Goal: Transaction & Acquisition: Obtain resource

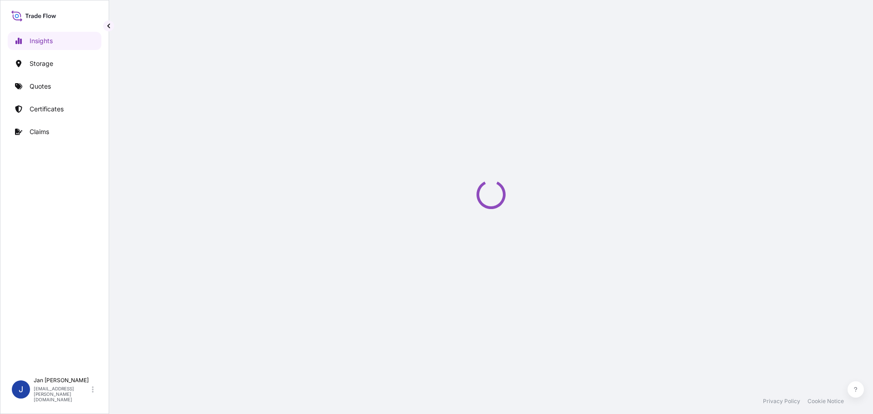
select select "2025"
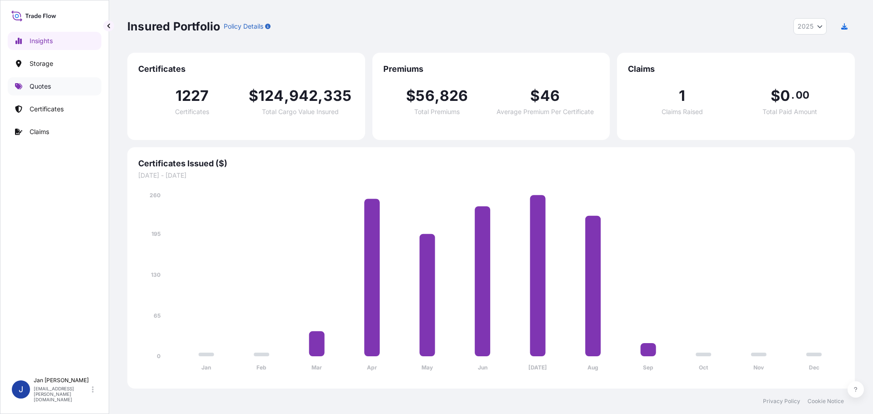
click at [53, 89] on link "Quotes" at bounding box center [55, 86] width 94 height 18
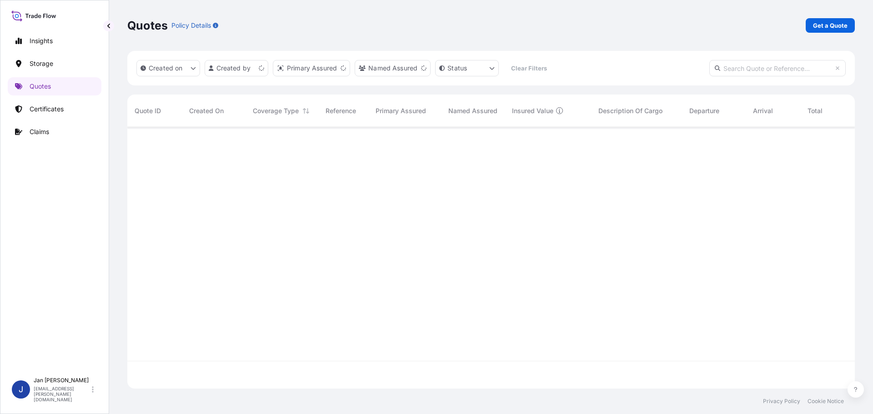
scroll to position [260, 720]
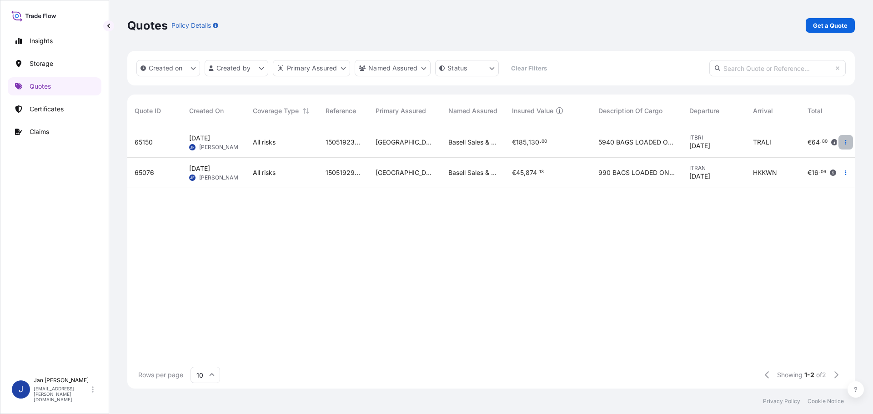
click at [846, 144] on icon "button" at bounding box center [845, 142] width 1 height 5
click at [816, 160] on p "Duplicate quote" at bounding box center [808, 160] width 47 height 9
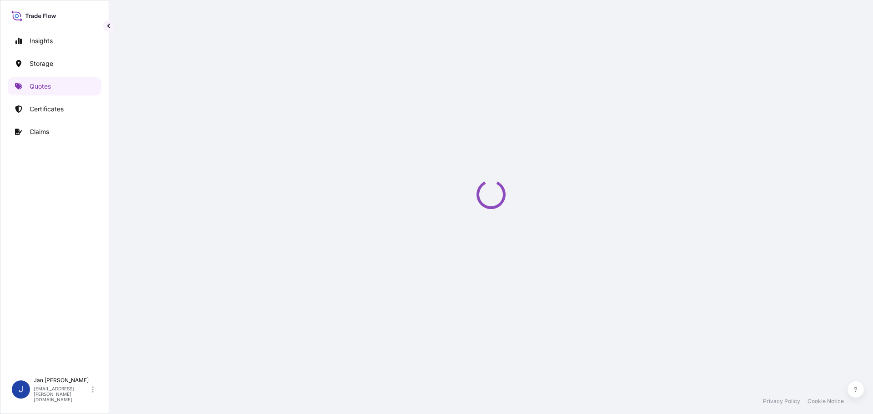
select select "Water"
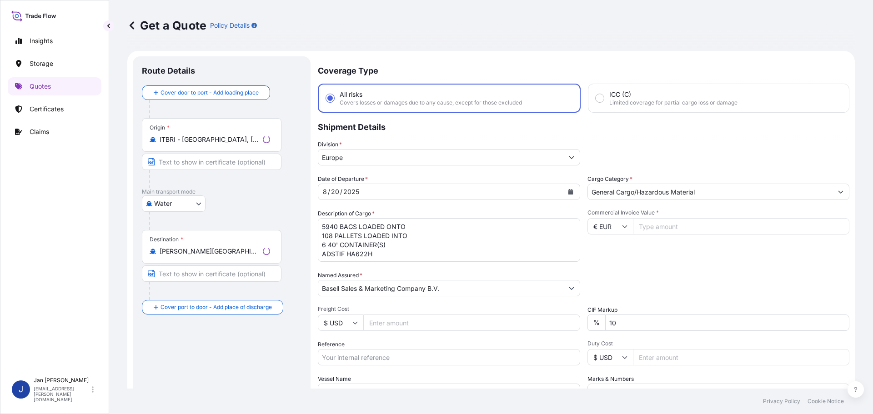
scroll to position [15, 0]
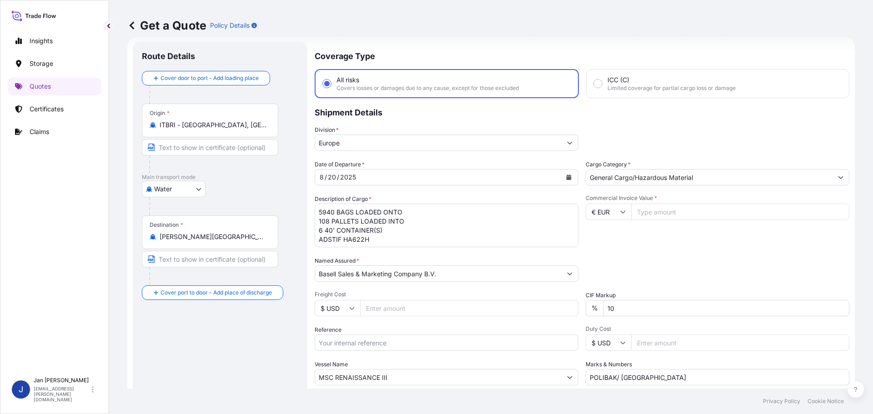
click at [566, 176] on icon "Calendar" at bounding box center [568, 177] width 5 height 5
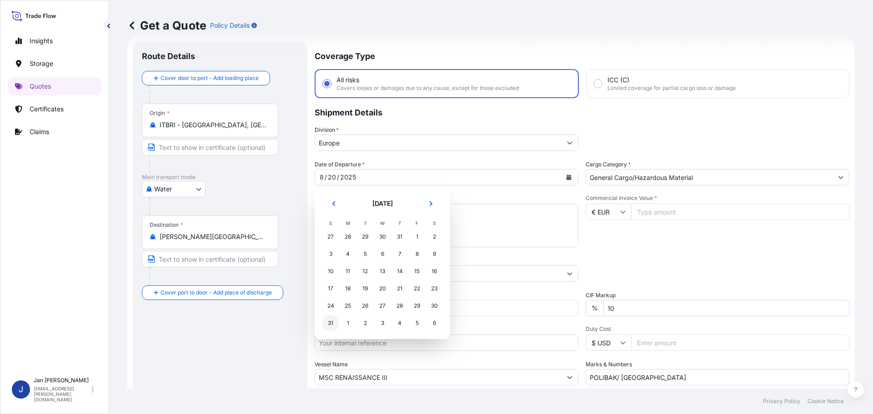
click at [329, 326] on div "31" at bounding box center [330, 323] width 16 height 16
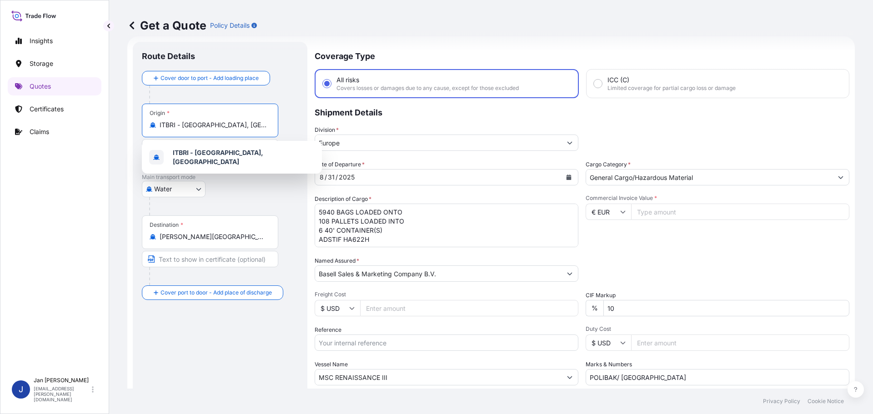
drag, startPoint x: 251, startPoint y: 127, endPoint x: 158, endPoint y: 129, distance: 92.8
click at [158, 129] on div "ITBRI - [GEOGRAPHIC_DATA], [GEOGRAPHIC_DATA]" at bounding box center [210, 124] width 121 height 9
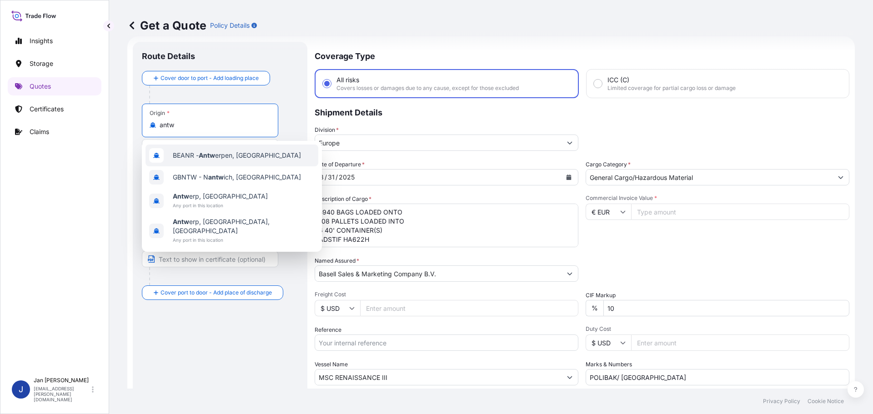
click at [219, 160] on span "BEANR - Antw erpen, [GEOGRAPHIC_DATA]" at bounding box center [237, 155] width 128 height 9
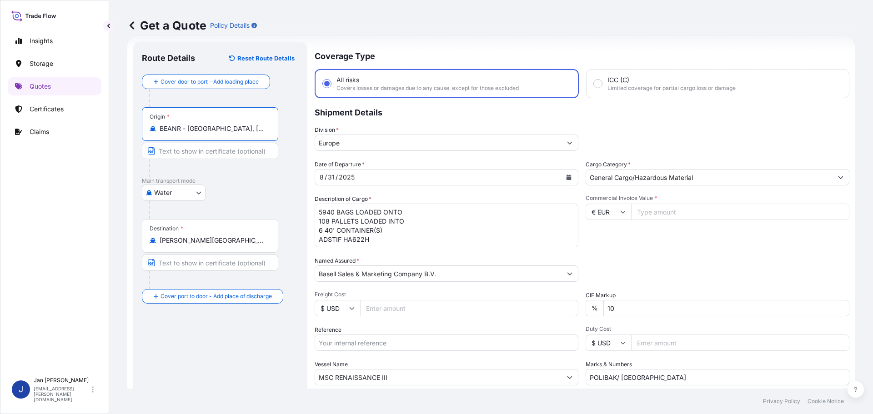
type input "BEANR - [GEOGRAPHIC_DATA], [GEOGRAPHIC_DATA]"
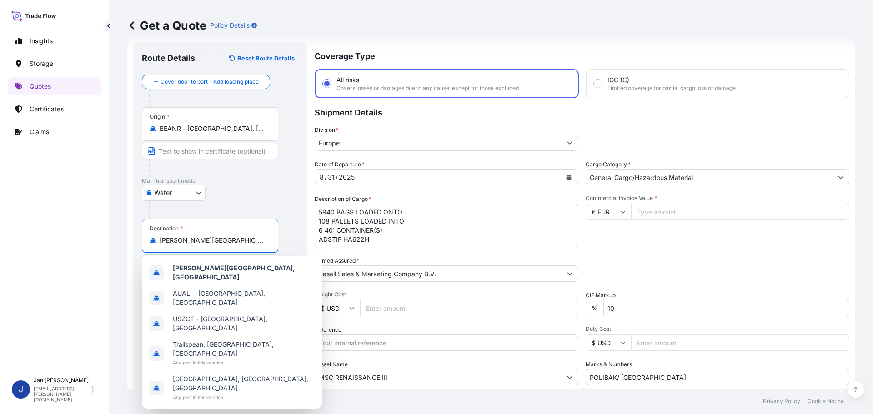
drag, startPoint x: 250, startPoint y: 244, endPoint x: 155, endPoint y: 249, distance: 94.7
click at [155, 249] on div "Destination * [PERSON_NAME][GEOGRAPHIC_DATA], [GEOGRAPHIC_DATA]" at bounding box center [210, 236] width 136 height 34
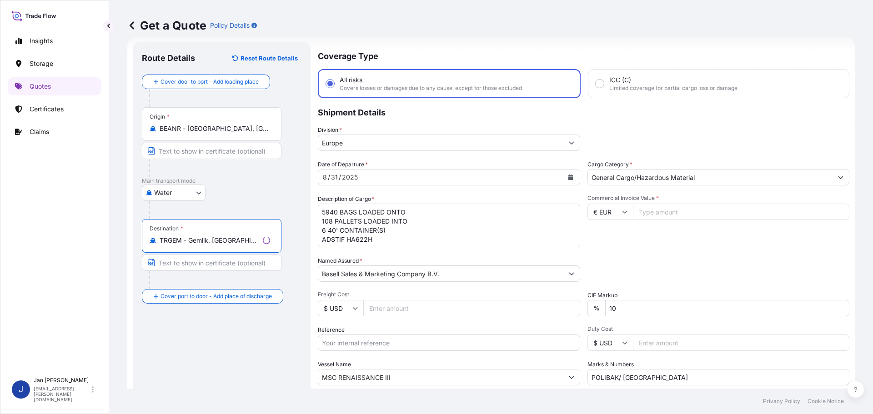
type input "TRGEM - Gemlik, [GEOGRAPHIC_DATA]"
drag, startPoint x: 398, startPoint y: 240, endPoint x: 287, endPoint y: 192, distance: 120.6
click at [287, 192] on form "Route Details Reset Route Details Cover door to port - Add loading place Place …" at bounding box center [490, 247] width 727 height 422
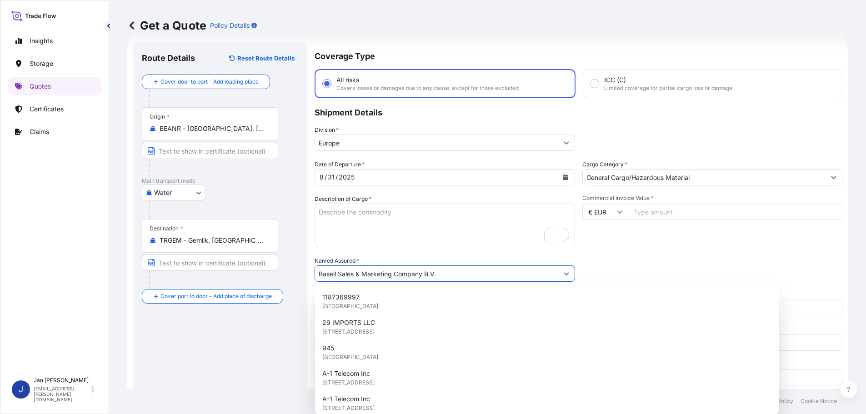
drag, startPoint x: 419, startPoint y: 276, endPoint x: 175, endPoint y: 272, distance: 243.7
click at [175, 272] on form "Route Details Reset Route Details Cover door to port - Add loading place Place …" at bounding box center [487, 247] width 720 height 422
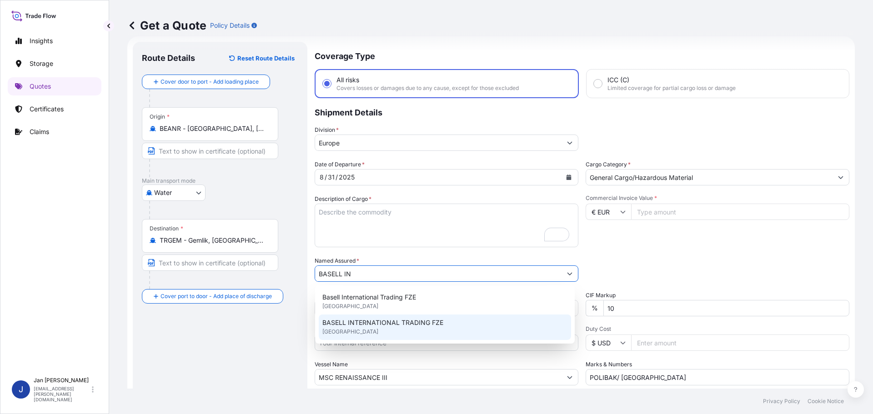
click at [386, 324] on span "BASELL INTERNATIONAL TRADING FZE" at bounding box center [382, 322] width 121 height 9
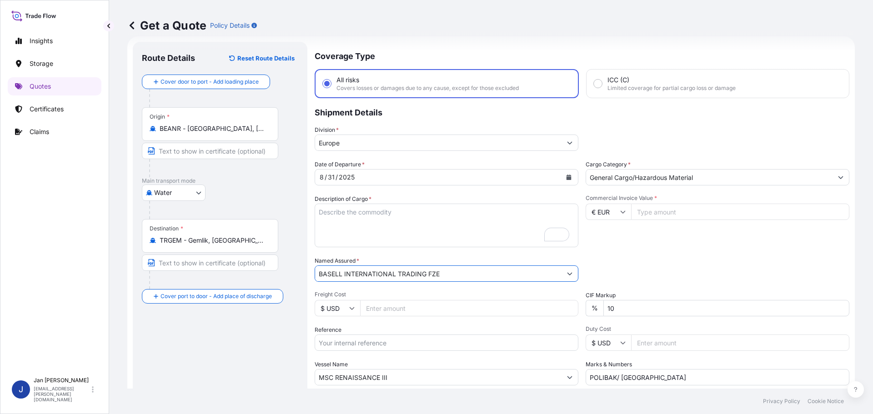
type input "BASELL INTERNATIONAL TRADING FZE"
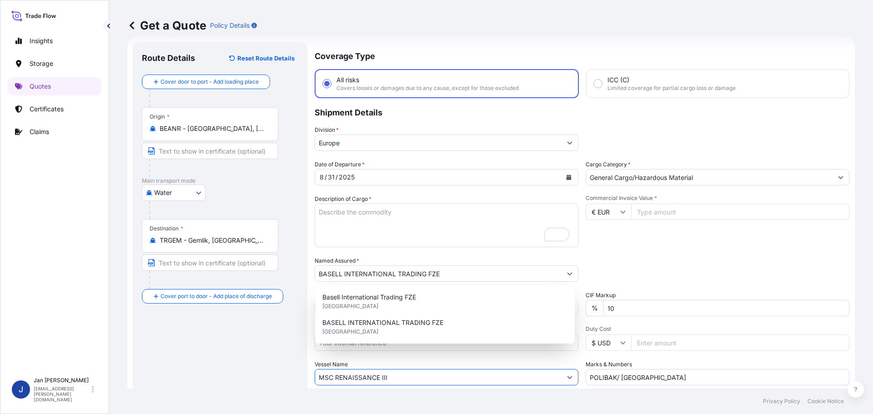
scroll to position [19, 0]
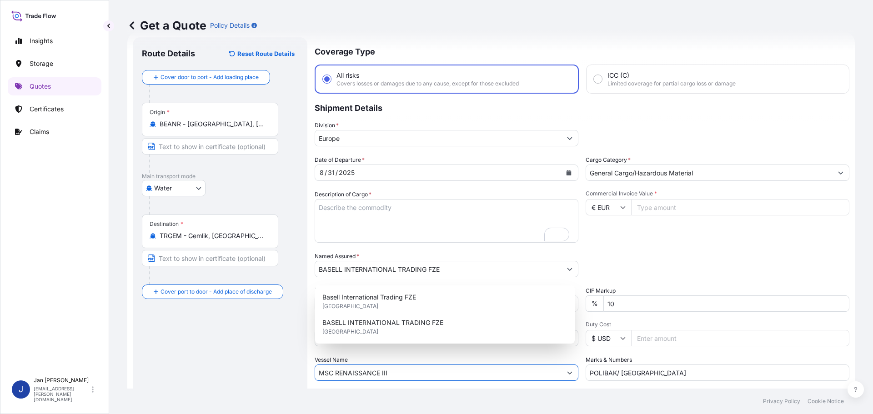
drag, startPoint x: 420, startPoint y: 379, endPoint x: 255, endPoint y: 380, distance: 165.0
click at [258, 380] on form "Route Details Reset Route Details Cover door to port - Add loading place Place …" at bounding box center [490, 243] width 727 height 422
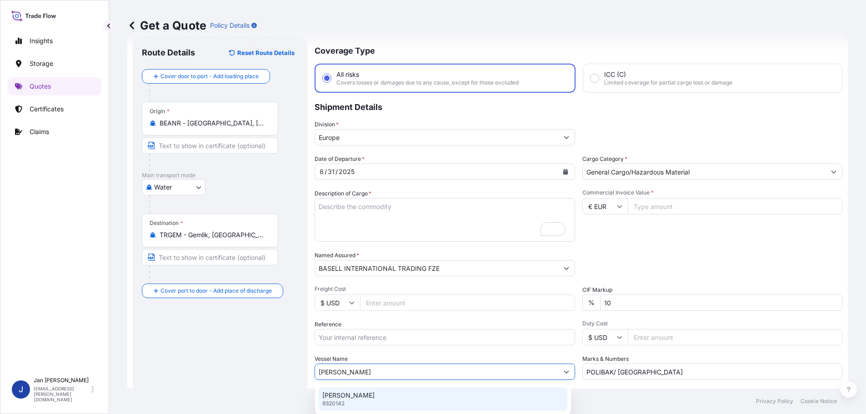
click at [330, 396] on p "[PERSON_NAME]" at bounding box center [348, 395] width 52 height 9
type input "[PERSON_NAME]"
click at [650, 208] on input "Commercial Invoice Value *" at bounding box center [740, 206] width 218 height 16
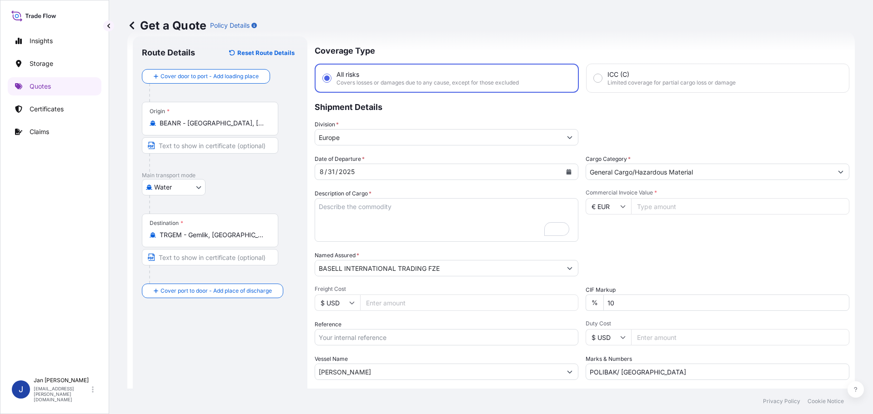
drag, startPoint x: 580, startPoint y: 205, endPoint x: 529, endPoint y: 204, distance: 50.9
click at [529, 205] on div "Date of Departure * [DATE] Cargo Category * General Cargo/Hazardous Material De…" at bounding box center [582, 267] width 535 height 225
paste input "36506.25"
type input "36506.25"
click at [398, 217] on textarea "5940 BAGS LOADED ONTO 108 PALLETS LOADED INTO 6 40' CONTAINER(S) ADSTIF HA622H" at bounding box center [447, 220] width 264 height 44
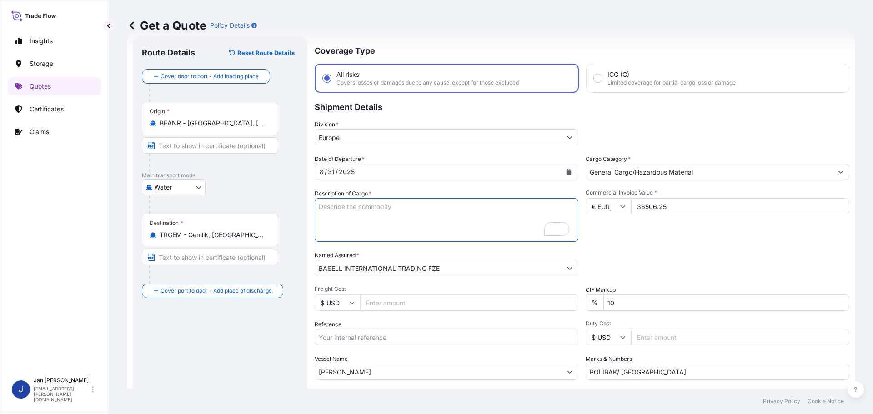
paste textarea "BAGS LOADED ONTO 18 PALLETS LOADED INTO 1 40' HIGH CUBE CONTAINER MOPLEN EP3307"
click at [316, 205] on textarea "5940 BAGS LOADED ONTO 108 PALLETS LOADED INTO 6 40' CONTAINER(S) ADSTIF HA622H" at bounding box center [447, 220] width 264 height 44
type textarea "990 BAGS LOADED ONTO 18 PALLETS LOADED INTO 1 40' HIGH CUBE CONTAINER MOPLEN EP…"
drag, startPoint x: 652, startPoint y: 373, endPoint x: 444, endPoint y: 380, distance: 208.8
click at [444, 380] on div "Coverage Type All risks Covers losses or damages due to any cause, except for t…" at bounding box center [582, 241] width 535 height 411
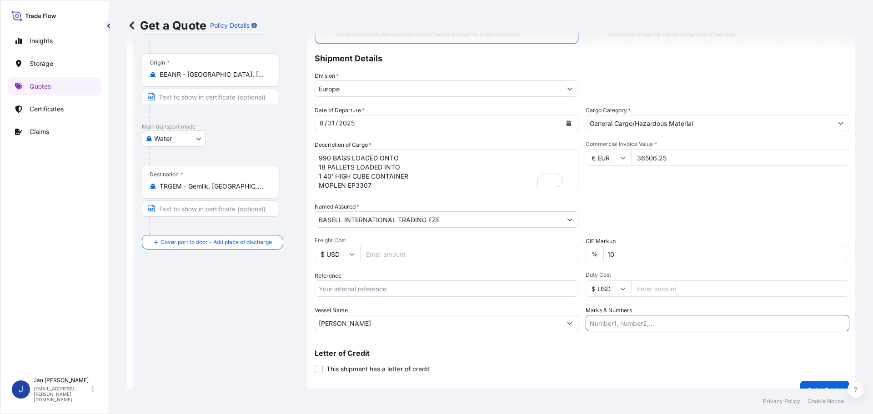
scroll to position [85, 0]
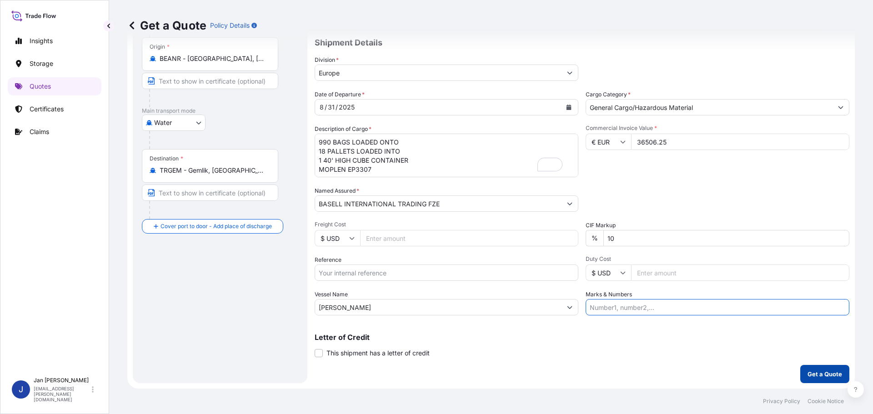
click at [814, 373] on p "Get a Quote" at bounding box center [824, 374] width 35 height 9
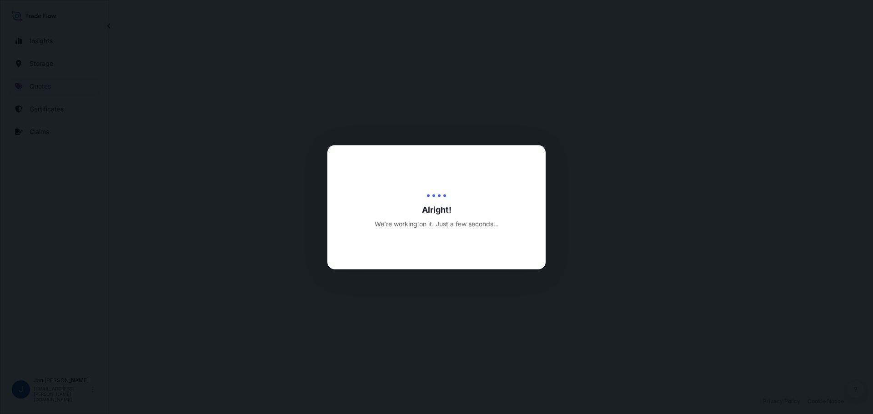
select select "Water"
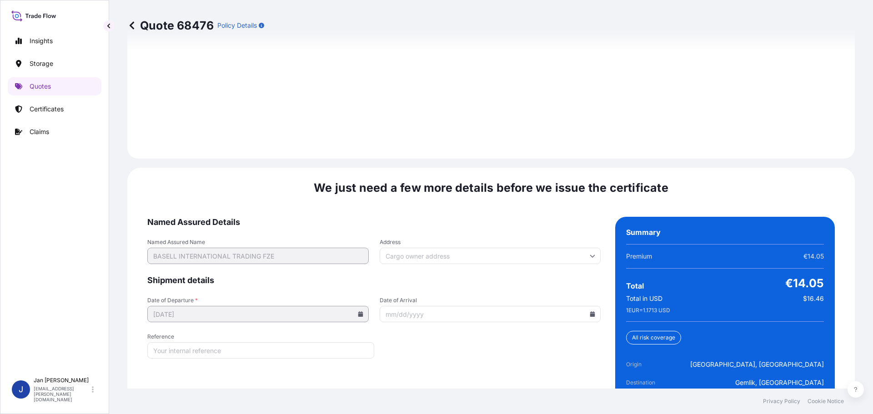
scroll to position [1320, 0]
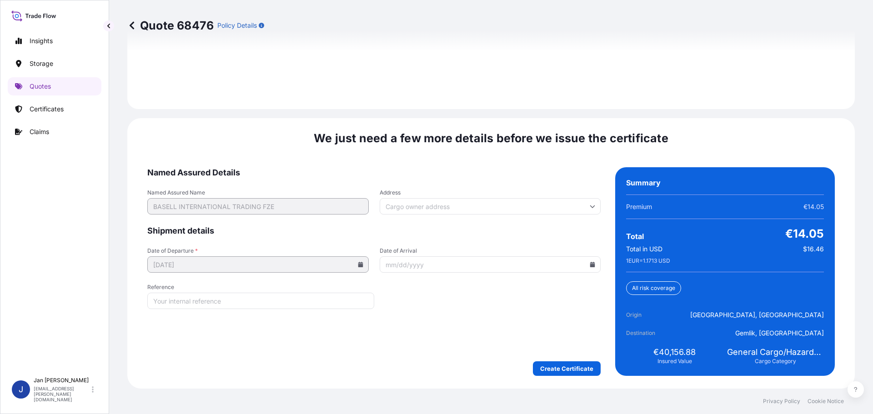
click at [590, 263] on icon at bounding box center [592, 264] width 5 height 5
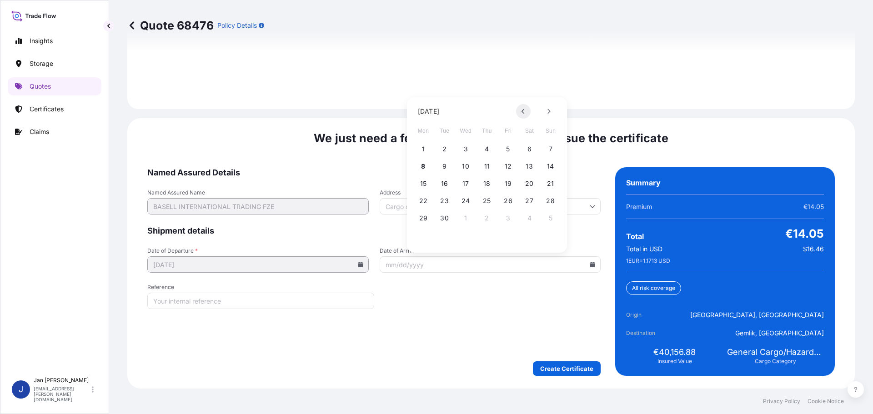
click at [523, 111] on icon at bounding box center [522, 111] width 3 height 5
click at [549, 111] on icon at bounding box center [549, 111] width 4 height 5
click at [552, 166] on button "14" at bounding box center [550, 166] width 15 height 15
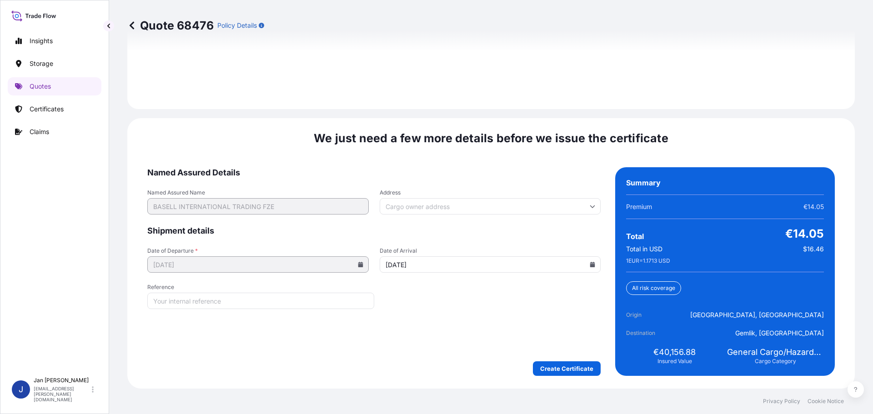
type input "[DATE]"
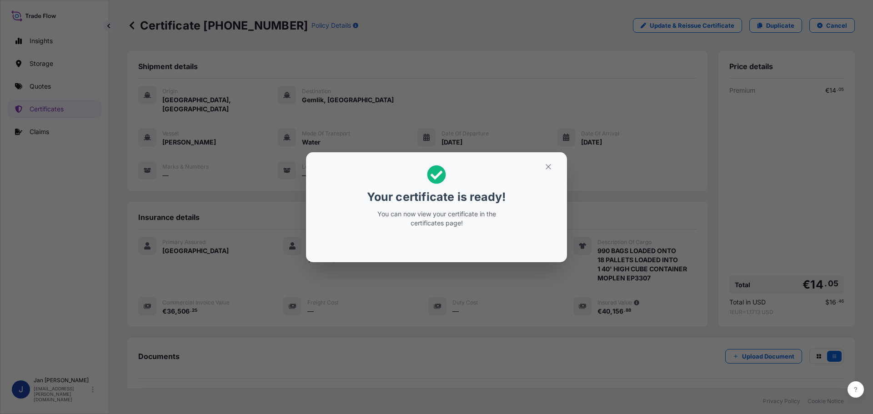
click at [551, 170] on icon "button" at bounding box center [548, 167] width 8 height 8
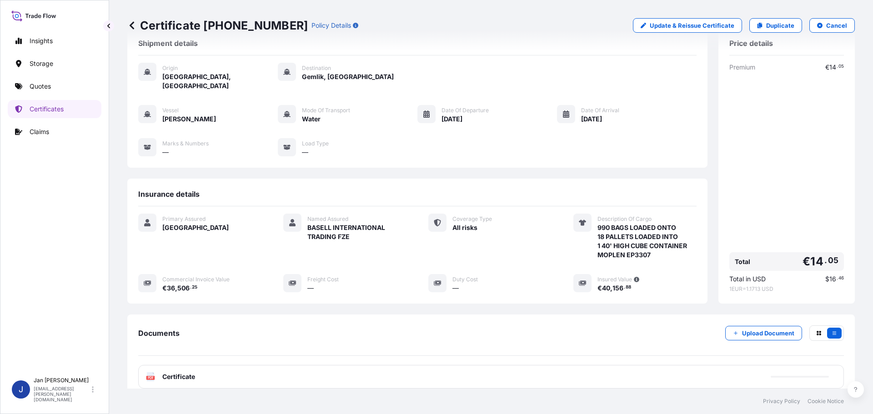
scroll to position [82, 0]
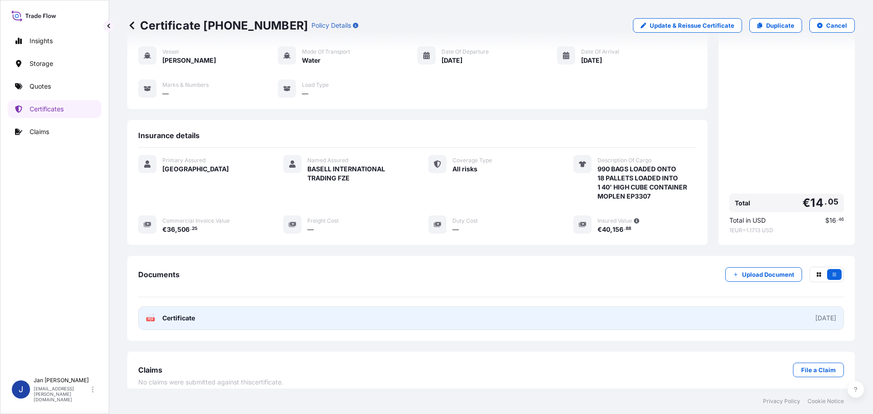
click at [150, 318] on text "PDF" at bounding box center [151, 319] width 6 height 3
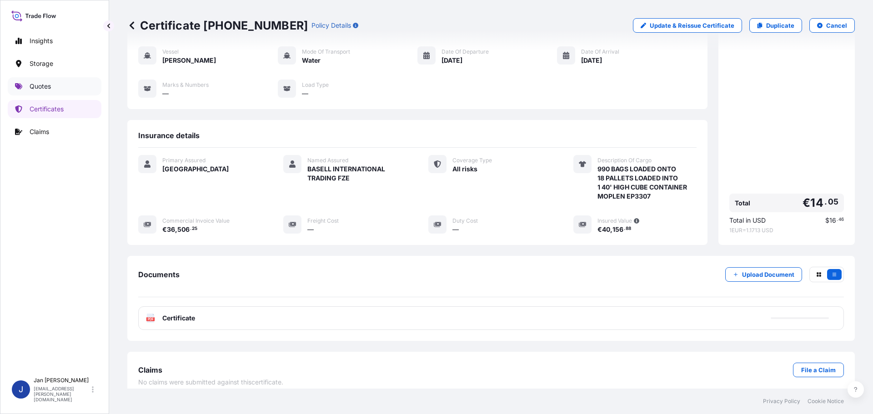
click at [38, 86] on p "Quotes" at bounding box center [40, 86] width 21 height 9
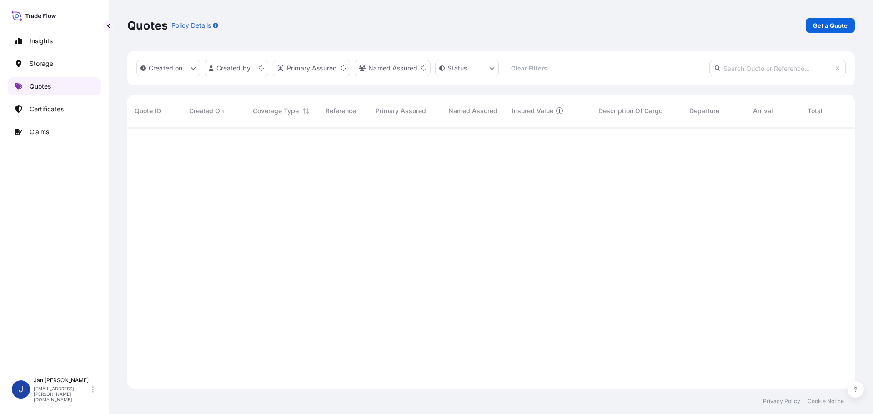
scroll to position [260, 720]
